Goal: Complete application form

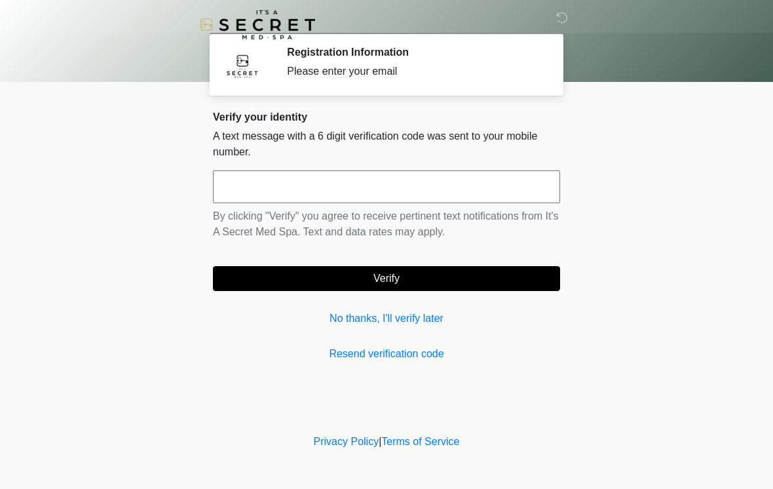
click at [357, 177] on input "text" at bounding box center [386, 186] width 347 height 33
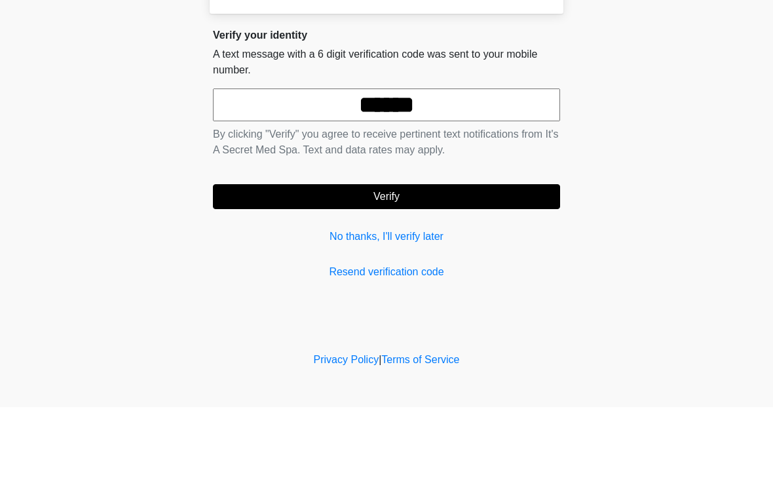
click at [483, 266] on button "Verify" at bounding box center [386, 278] width 347 height 25
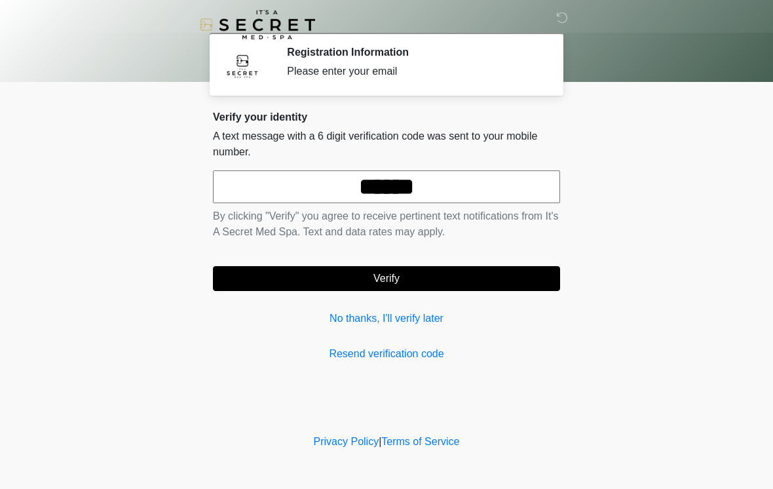
click at [509, 185] on input "******" at bounding box center [386, 186] width 347 height 33
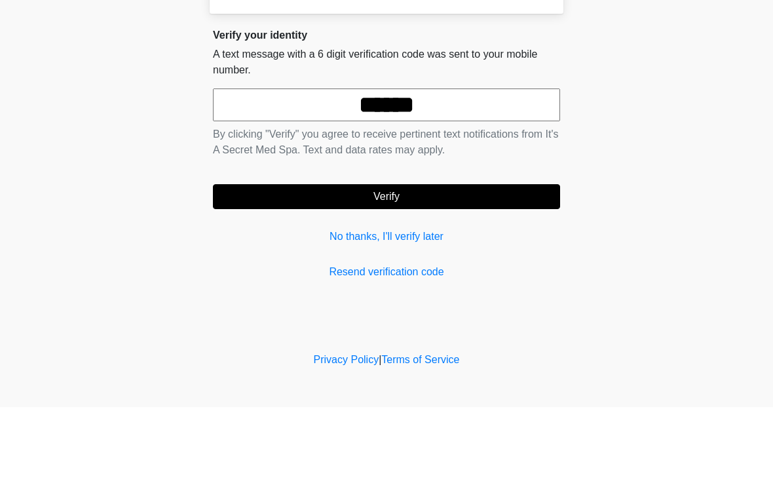
type input "******"
click at [497, 266] on button "Verify" at bounding box center [386, 278] width 347 height 25
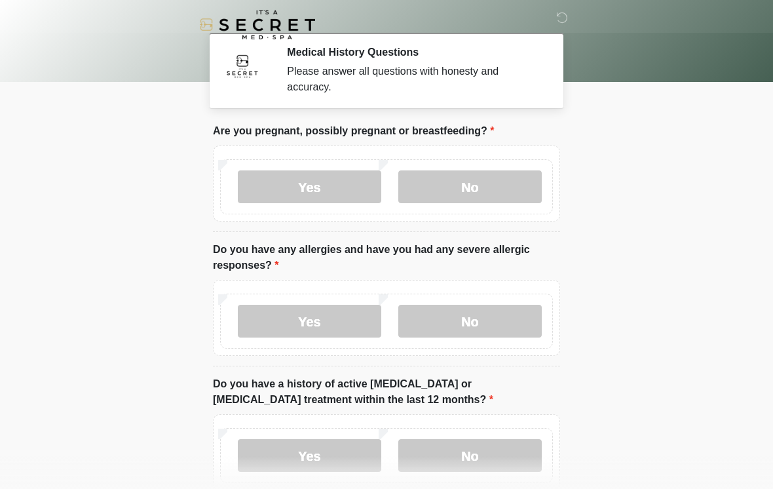
click at [473, 181] on label "No" at bounding box center [469, 186] width 143 height 33
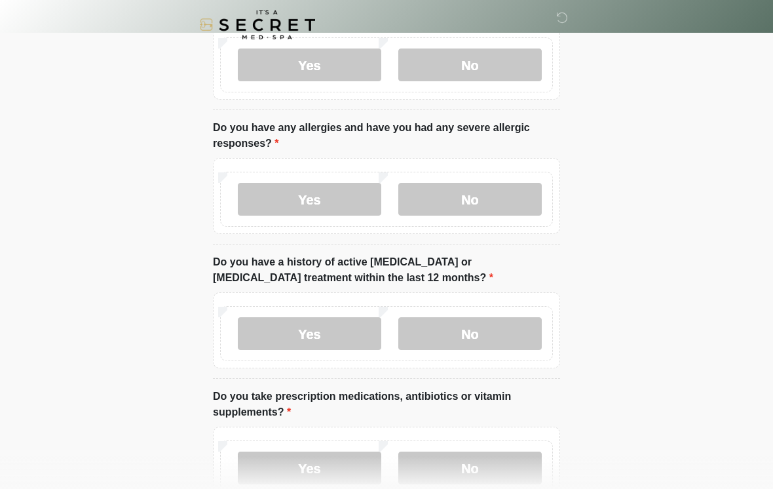
scroll to position [122, 0]
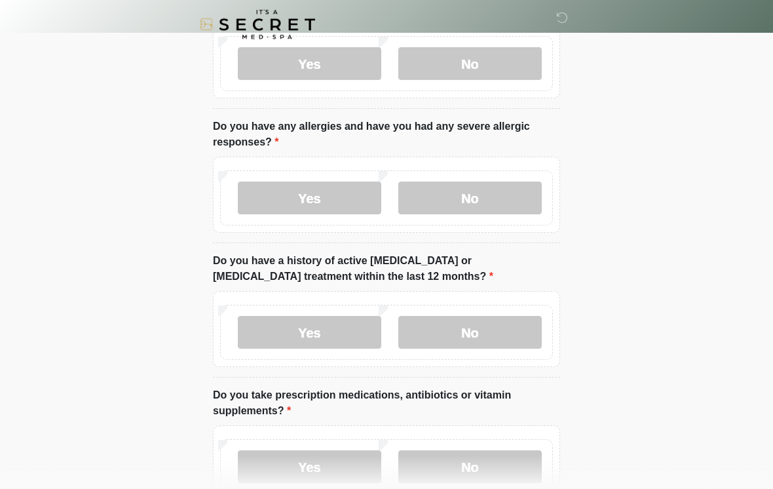
click at [499, 214] on label "No" at bounding box center [469, 198] width 143 height 33
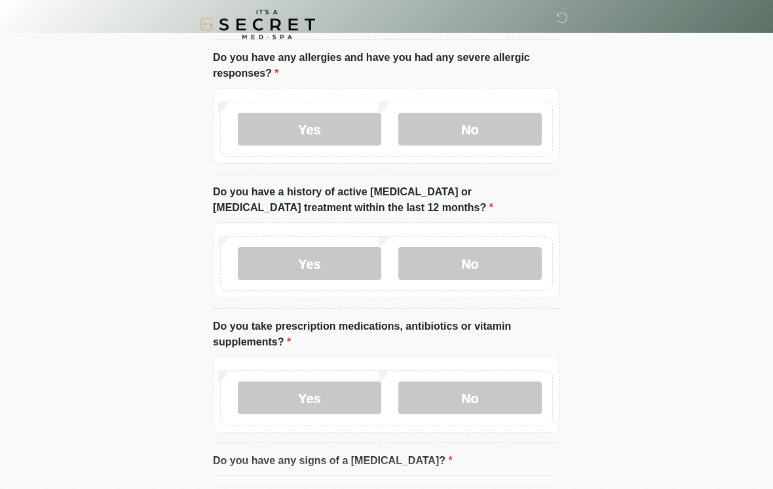
scroll to position [192, 0]
click at [476, 271] on label "No" at bounding box center [469, 263] width 143 height 33
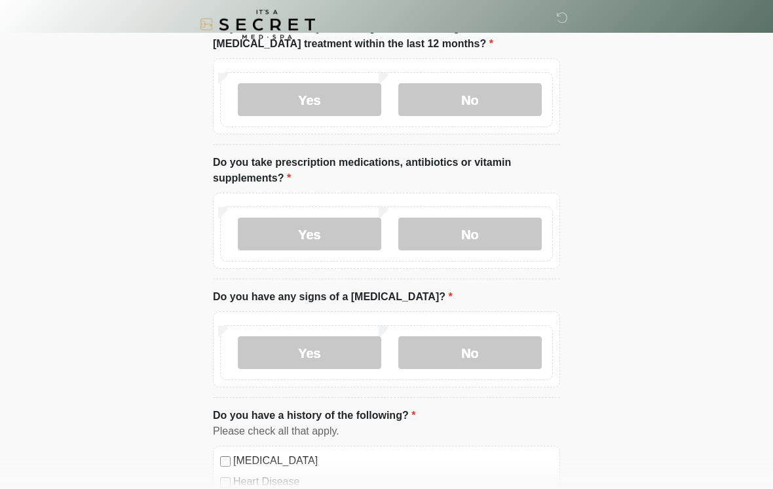
scroll to position [358, 0]
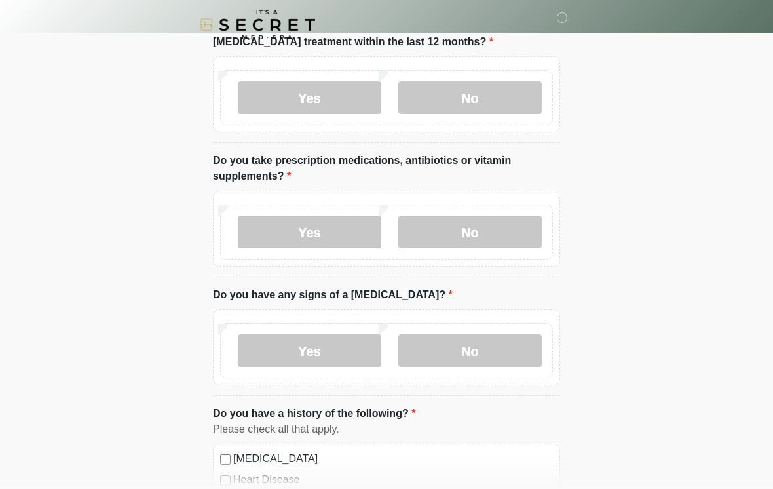
click at [478, 242] on label "No" at bounding box center [469, 232] width 143 height 33
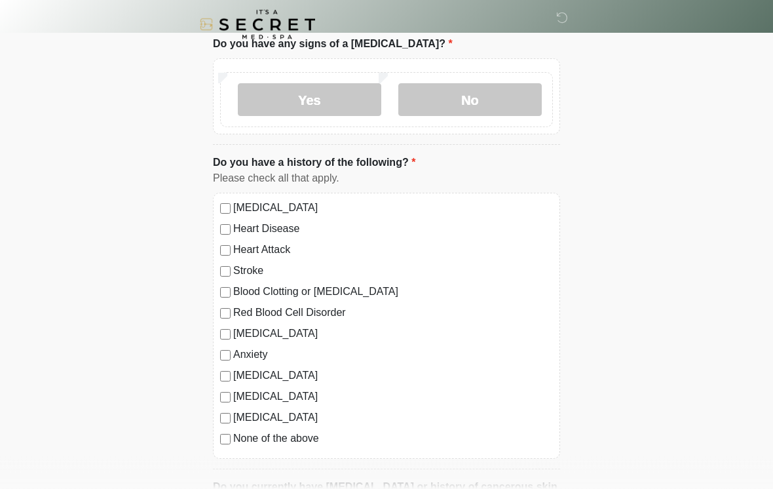
scroll to position [616, 0]
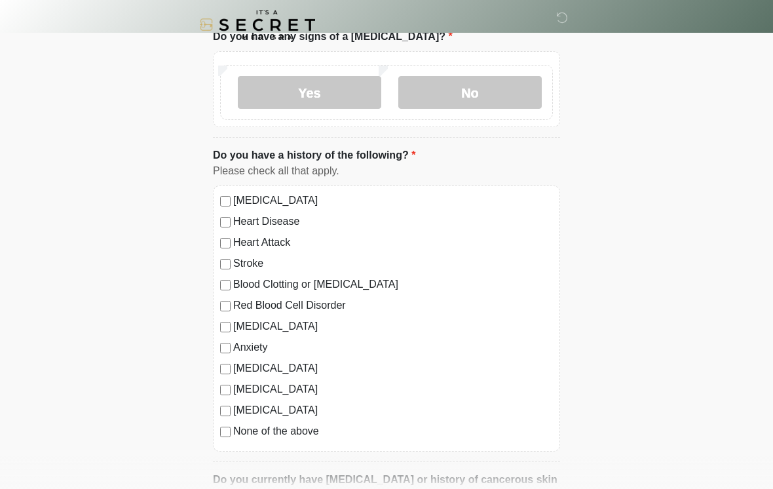
click at [497, 90] on label "No" at bounding box center [469, 92] width 143 height 33
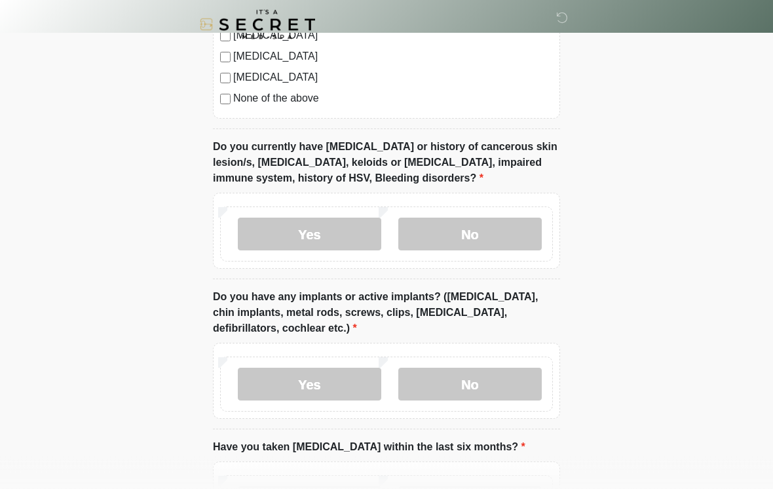
scroll to position [949, 0]
click at [491, 236] on label "No" at bounding box center [469, 233] width 143 height 33
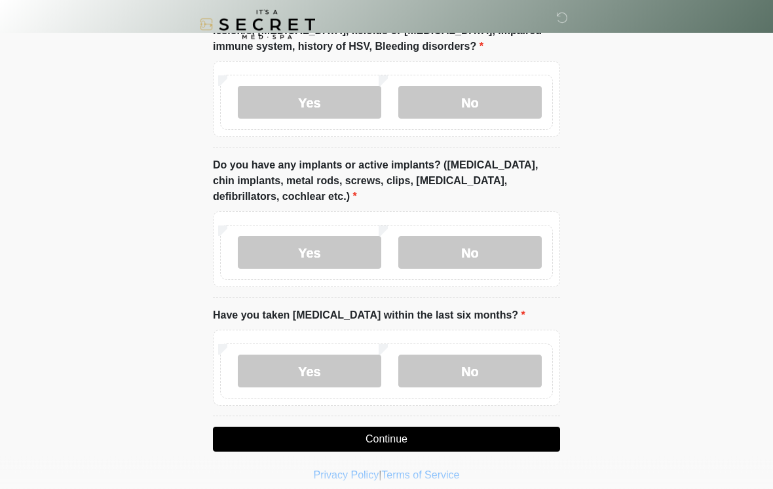
scroll to position [1091, 0]
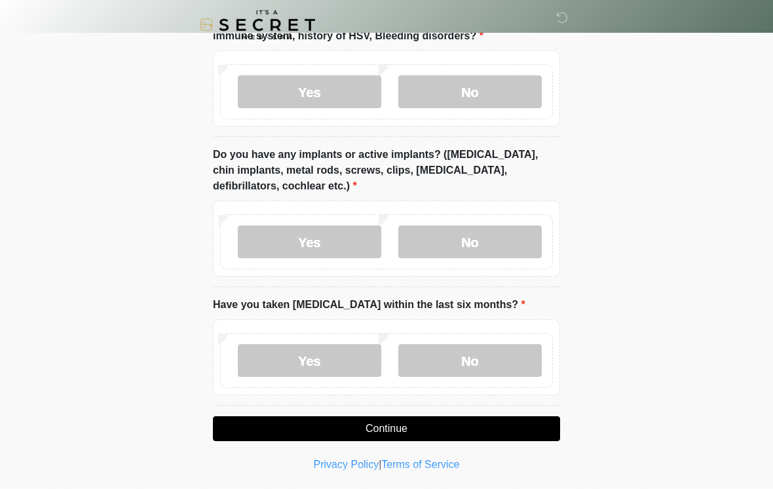
click at [487, 244] on label "No" at bounding box center [469, 241] width 143 height 33
click at [468, 358] on label "No" at bounding box center [469, 360] width 143 height 33
click at [372, 427] on button "Continue" at bounding box center [386, 428] width 347 height 25
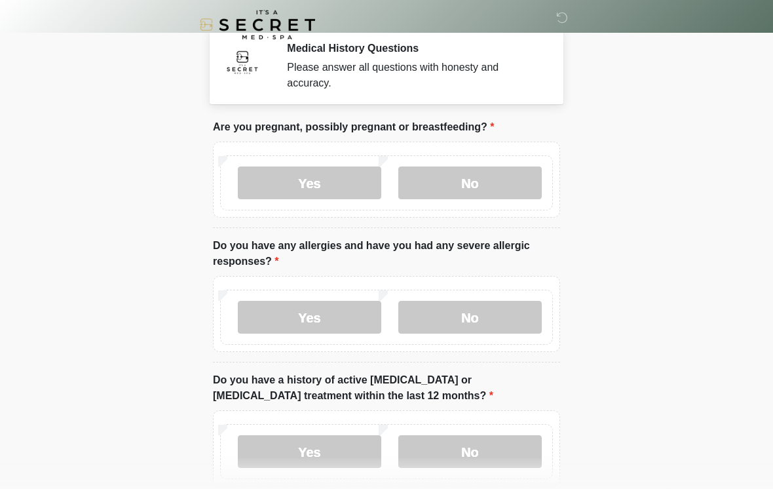
scroll to position [0, 0]
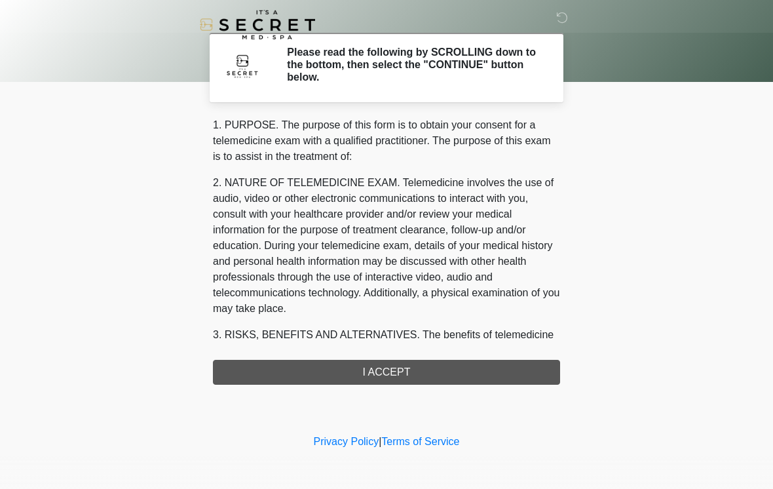
click at [381, 375] on div "1. PURPOSE. The purpose of this form is to obtain your consent for a telemedici…" at bounding box center [386, 250] width 347 height 267
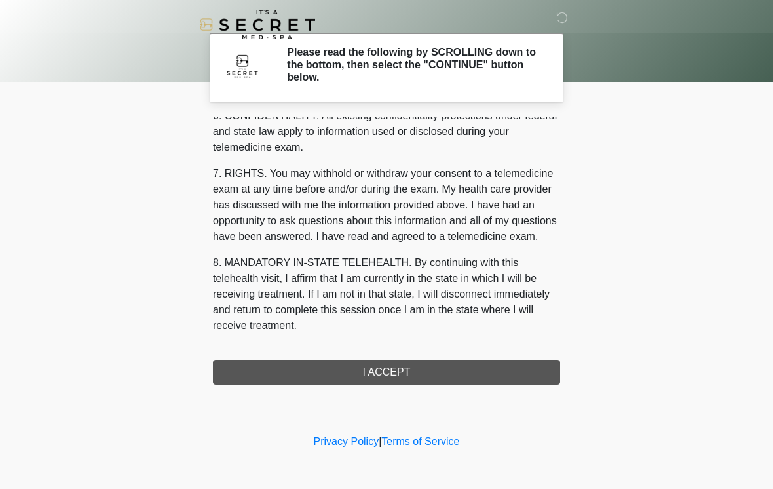
click at [389, 377] on button "I ACCEPT" at bounding box center [386, 372] width 347 height 25
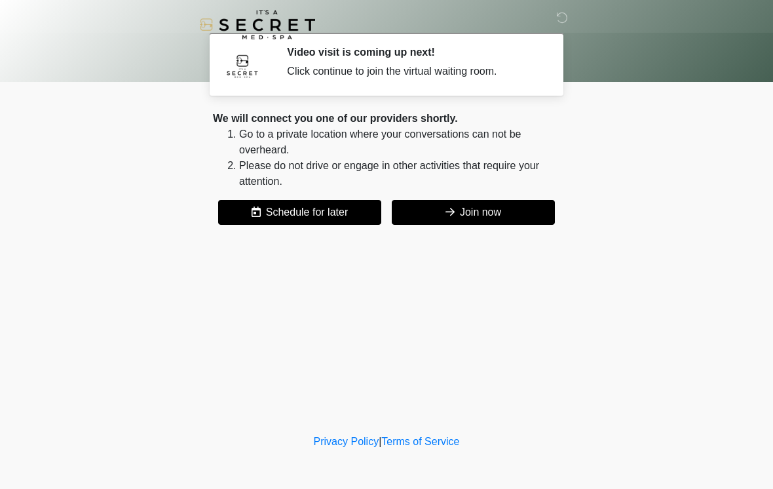
click at [465, 214] on button "Join now" at bounding box center [473, 212] width 163 height 25
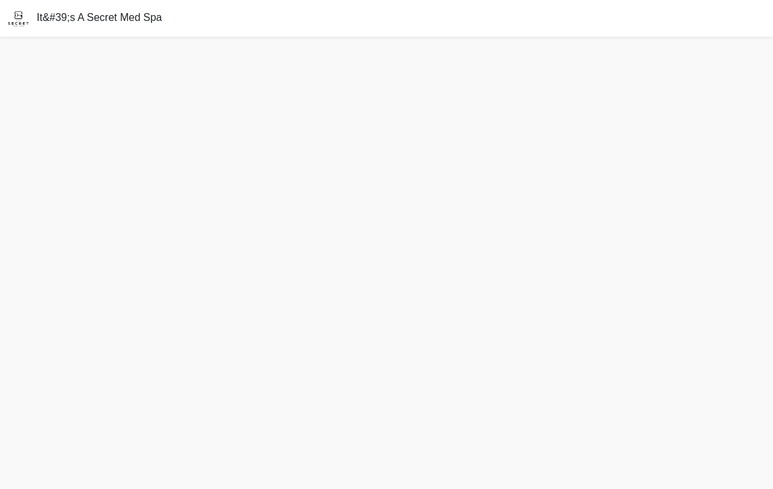
scroll to position [24, 0]
